Goal: Task Accomplishment & Management: Use online tool/utility

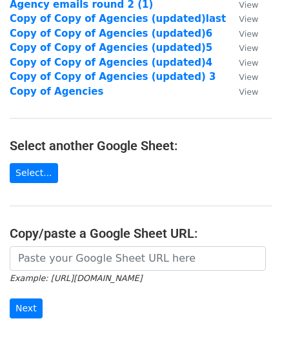
scroll to position [110, 0]
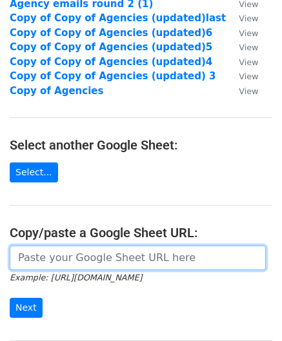
click at [126, 260] on input "url" at bounding box center [138, 258] width 256 height 25
paste input "[URL][DOMAIN_NAME]"
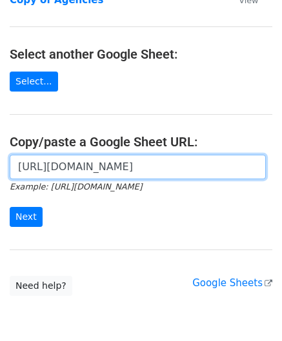
scroll to position [256, 0]
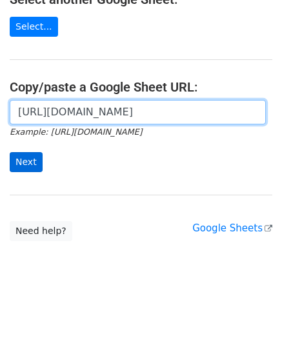
type input "[URL][DOMAIN_NAME]"
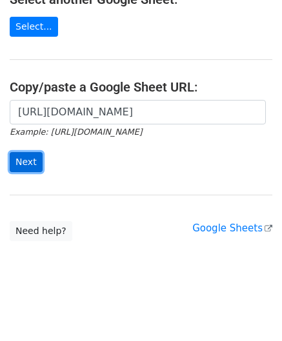
click at [28, 164] on input "Next" at bounding box center [26, 162] width 33 height 20
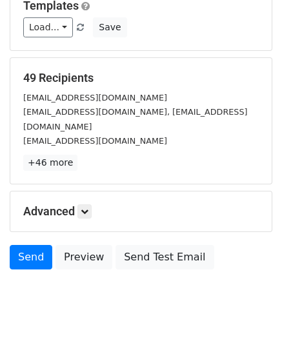
scroll to position [139, 0]
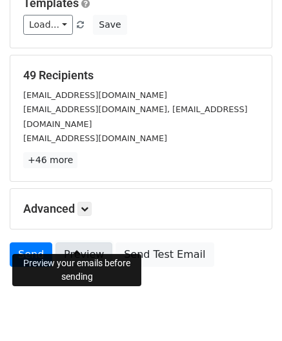
click at [88, 243] on link "Preview" at bounding box center [83, 255] width 57 height 25
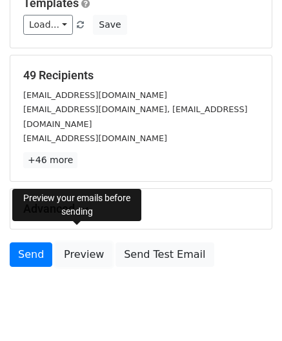
scroll to position [0, 0]
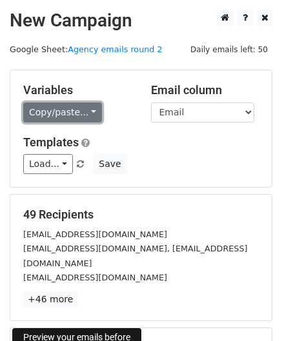
click at [84, 112] on link "Copy/paste..." at bounding box center [62, 113] width 79 height 20
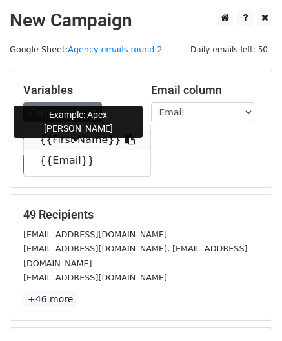
click at [80, 138] on link "{{First Name}}" at bounding box center [87, 140] width 126 height 21
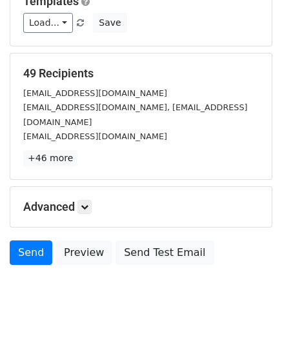
scroll to position [147, 0]
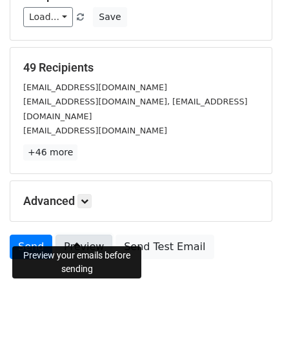
click at [79, 235] on link "Preview" at bounding box center [83, 247] width 57 height 25
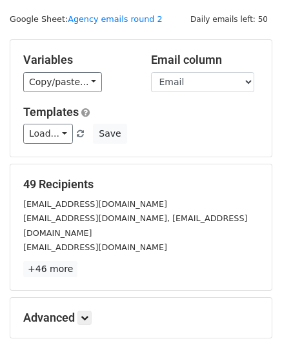
scroll to position [0, 0]
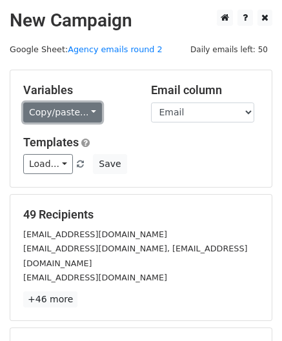
click at [82, 107] on link "Copy/paste..." at bounding box center [62, 113] width 79 height 20
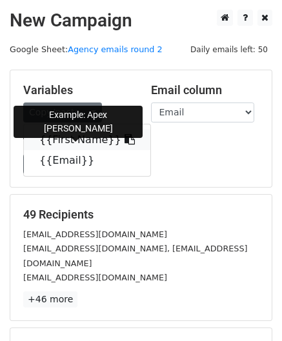
click at [81, 144] on link "{{First Name}}" at bounding box center [87, 140] width 126 height 21
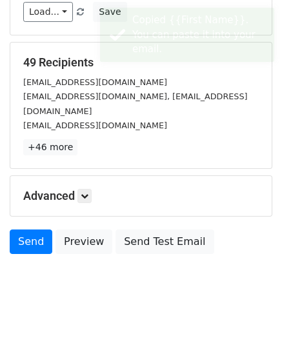
scroll to position [157, 0]
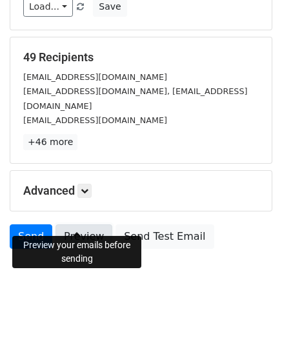
click at [58, 226] on link "Preview" at bounding box center [83, 236] width 57 height 25
click at [81, 224] on link "Preview" at bounding box center [83, 236] width 57 height 25
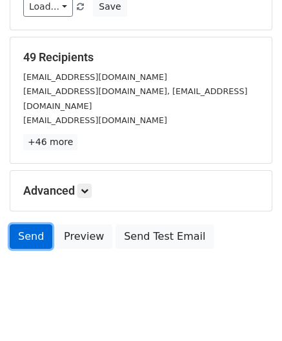
click at [22, 224] on link "Send" at bounding box center [31, 236] width 43 height 25
